Goal: Connect with others: Connect with others

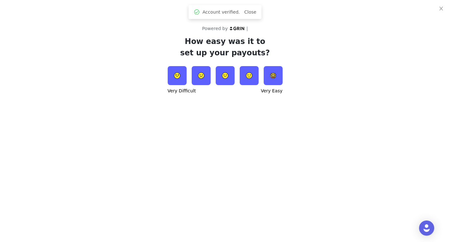
click at [229, 76] on img at bounding box center [225, 75] width 19 height 19
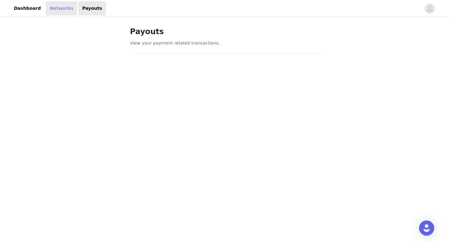
click at [57, 9] on link "Networks" at bounding box center [61, 8] width 31 height 14
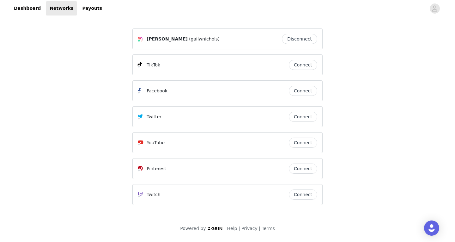
click at [302, 90] on button "Connect" at bounding box center [303, 91] width 28 height 10
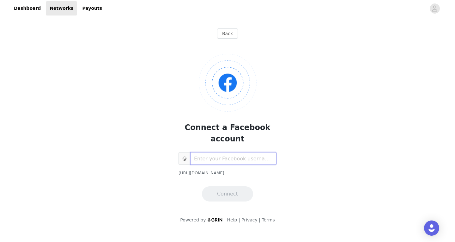
click at [241, 152] on input "text" at bounding box center [233, 158] width 86 height 13
type input "[PERSON_NAME]"
drag, startPoint x: 221, startPoint y: 152, endPoint x: 192, endPoint y: 147, distance: 29.1
click at [192, 152] on input "[PERSON_NAME]" at bounding box center [233, 158] width 86 height 13
paste input "[URL][DOMAIN_NAME]"
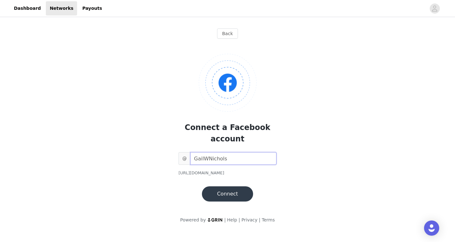
type input "GailWNichols"
click at [230, 186] on button "Connect" at bounding box center [227, 193] width 51 height 15
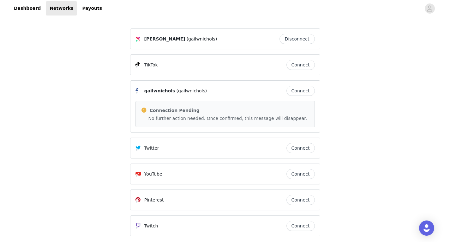
click at [303, 173] on button "Connect" at bounding box center [300, 174] width 28 height 10
click at [304, 172] on button "Connect" at bounding box center [300, 174] width 28 height 10
click at [298, 63] on button "Connect" at bounding box center [300, 65] width 28 height 10
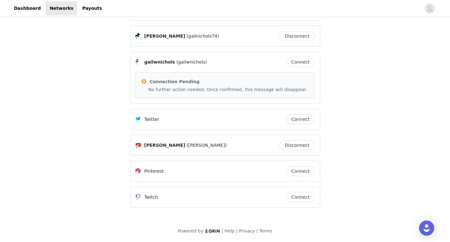
click at [218, 231] on img at bounding box center [213, 231] width 16 height 4
click at [22, 9] on link "Dashboard" at bounding box center [27, 8] width 34 height 14
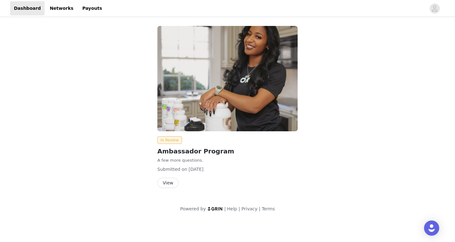
click at [254, 101] on img at bounding box center [227, 78] width 140 height 105
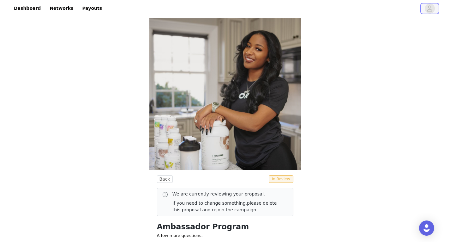
click at [430, 10] on icon "avatar" at bounding box center [430, 8] width 6 height 10
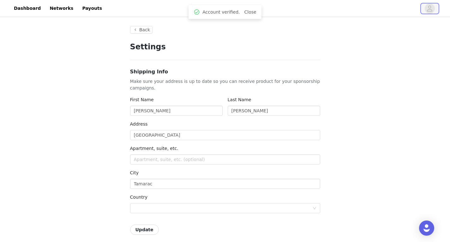
type input "+1 ([GEOGRAPHIC_DATA])"
